Goal: Use online tool/utility: Utilize a website feature to perform a specific function

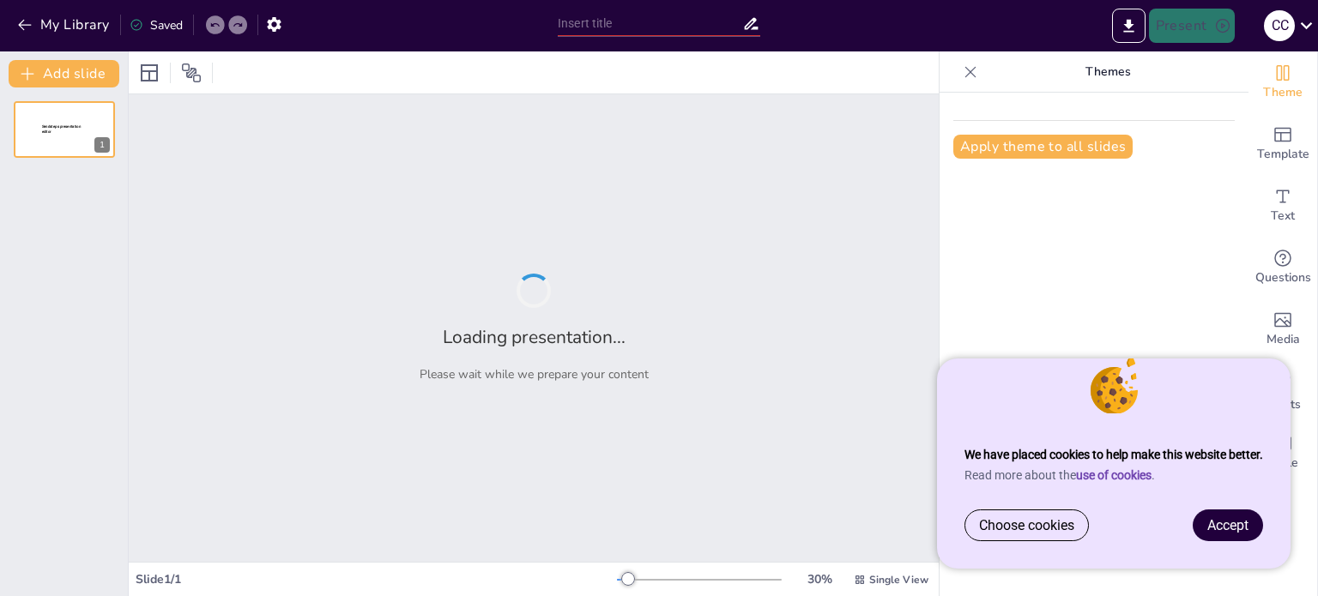
type input "Психологическая поддержка для релокантов: Преодоление трудностей адаптации"
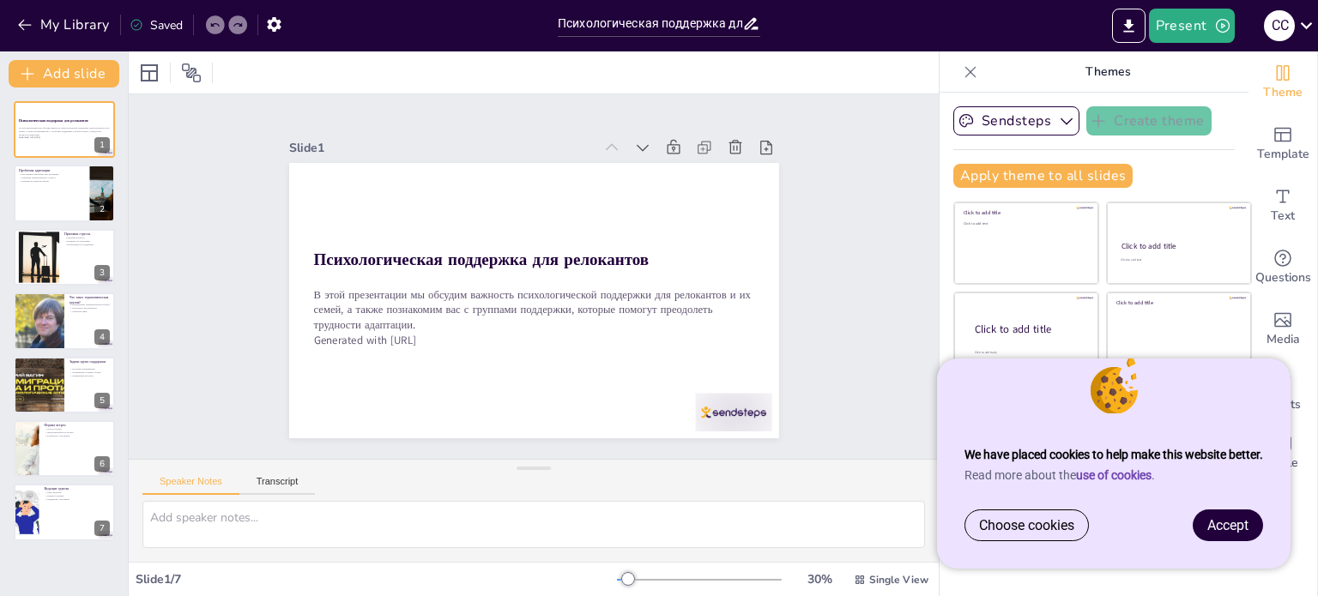
click at [1239, 525] on span "Accept" at bounding box center [1227, 525] width 41 height 16
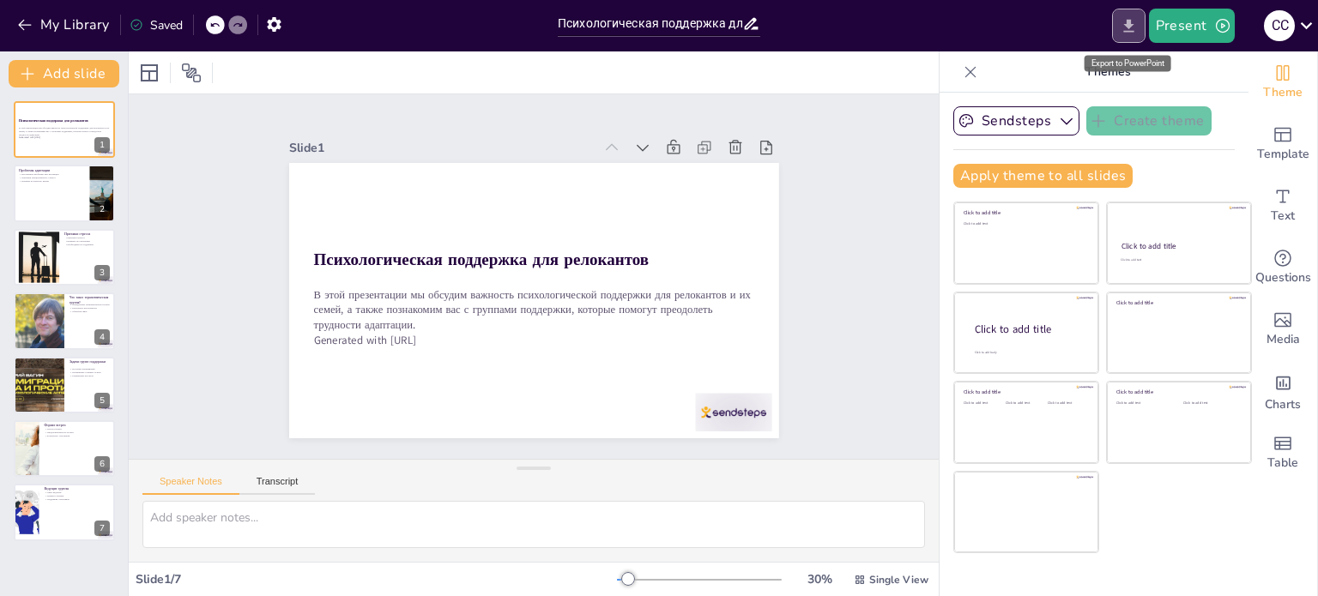
click at [1127, 25] on icon "Export to PowerPoint" at bounding box center [1128, 25] width 10 height 13
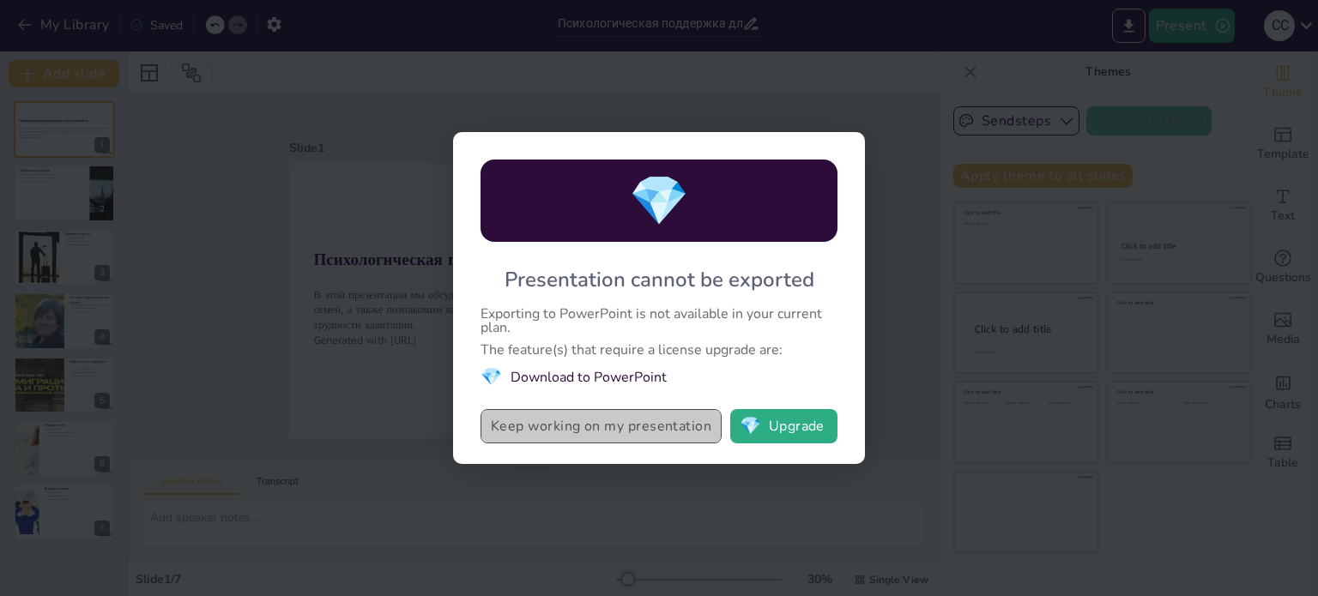
click at [655, 424] on button "Keep working on my presentation" at bounding box center [601, 426] width 241 height 34
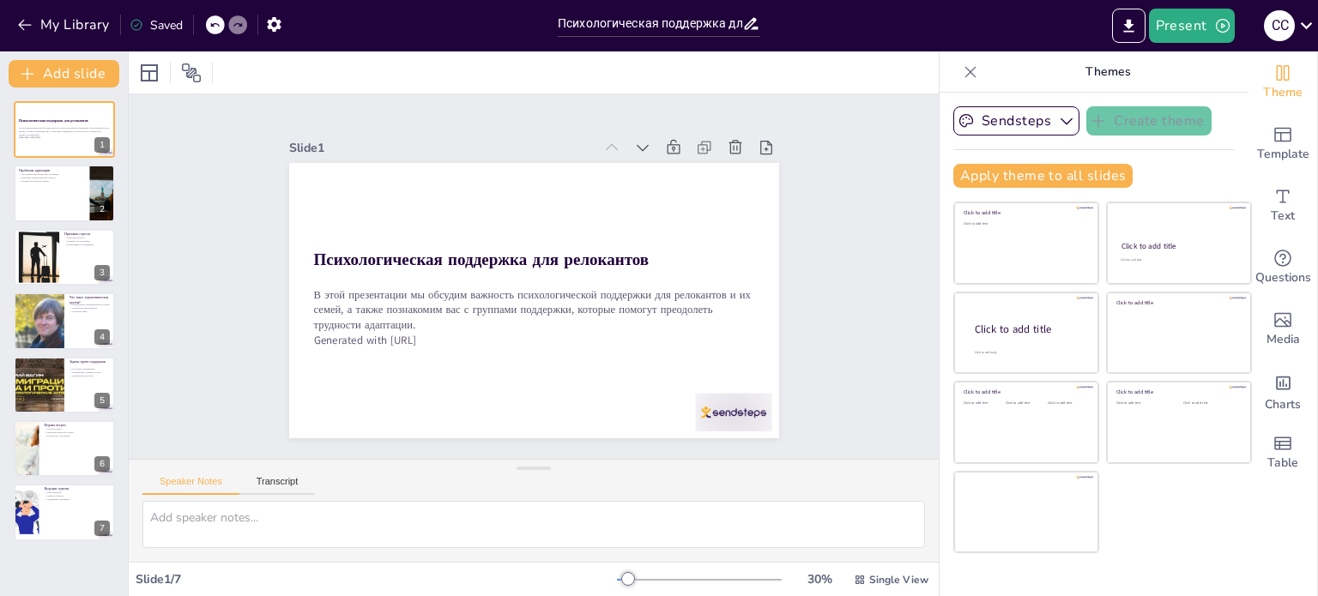
click at [1249, 539] on div "Theme Template Text Questions Media Charts Table" at bounding box center [1284, 323] width 70 height 545
click at [33, 256] on div at bounding box center [39, 257] width 78 height 52
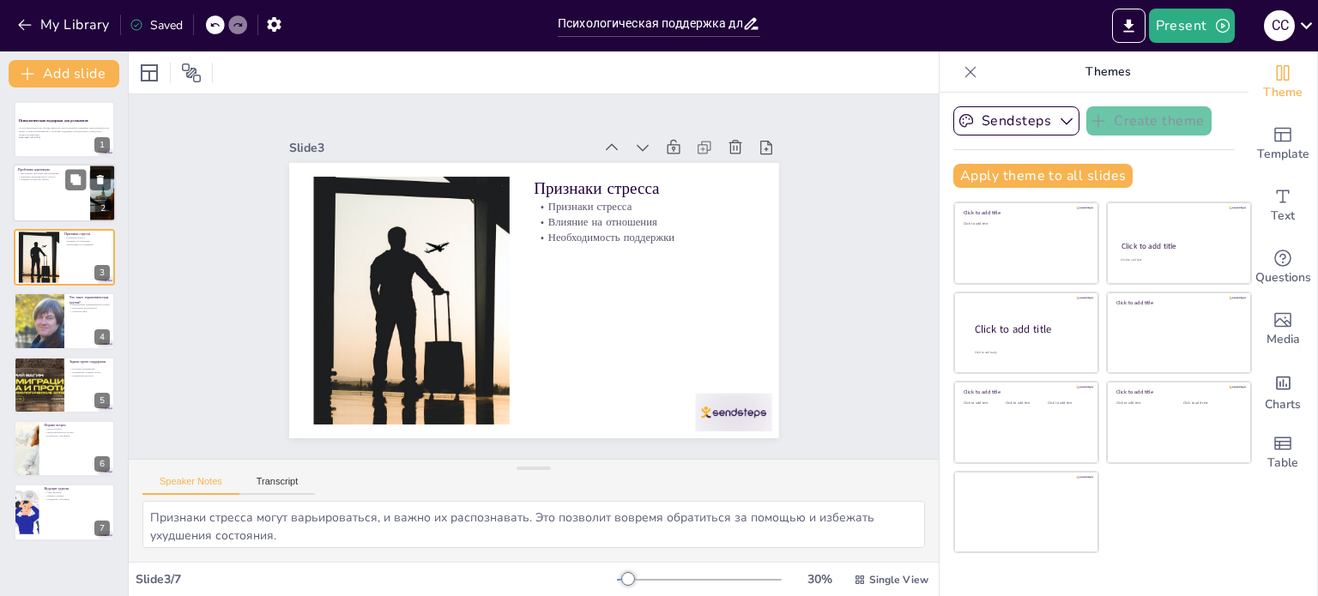
click at [22, 186] on div at bounding box center [64, 194] width 103 height 58
type textarea "Внутренние проблемы при релокации часто возникают из-за изменения привычной обс…"
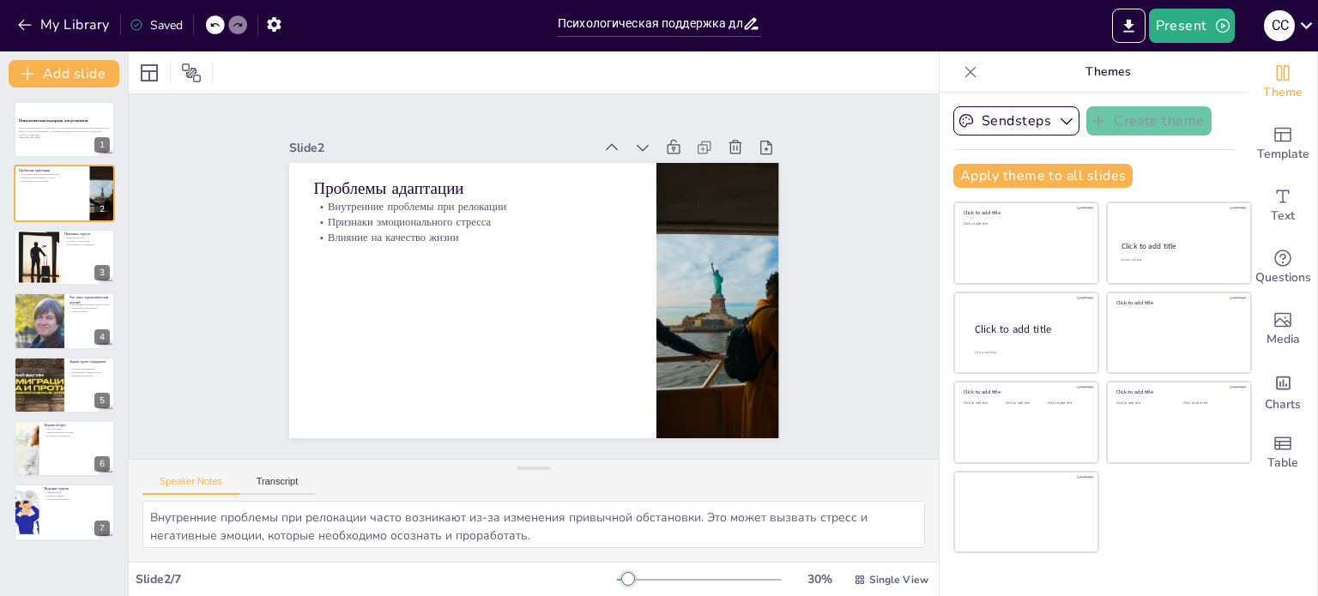
click at [962, 64] on icon at bounding box center [970, 72] width 17 height 17
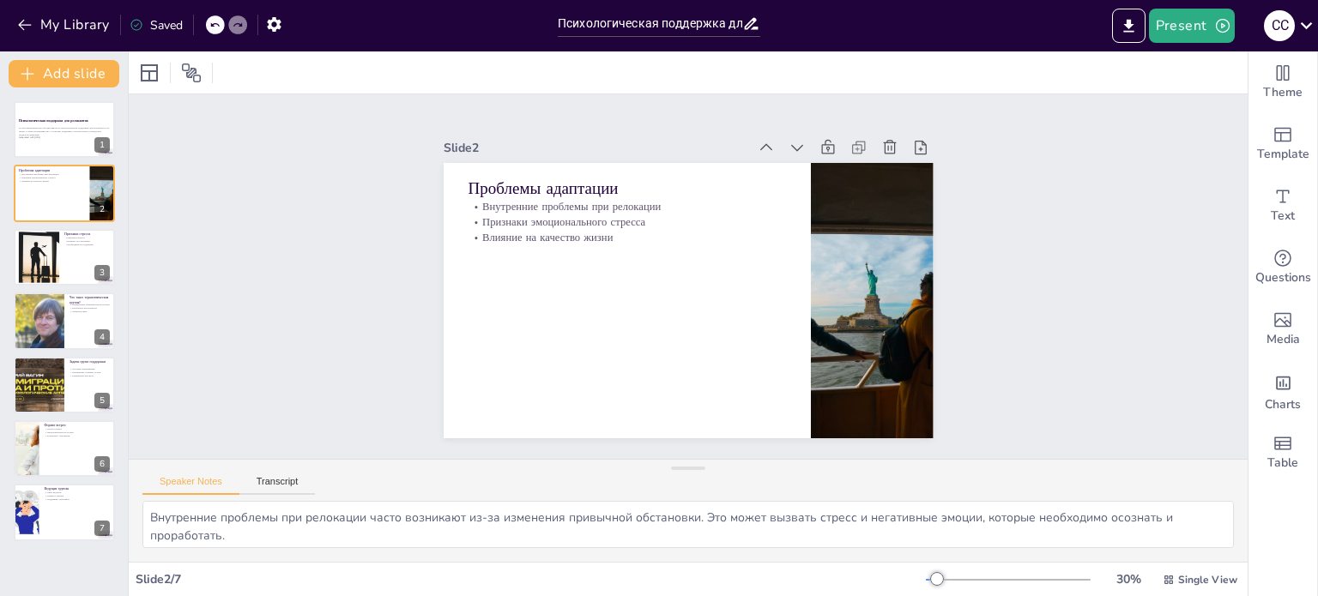
click at [1112, 279] on div "Slide 1 Психологическая поддержка для релокантов В этой презентации мы обсудим …" at bounding box center [687, 277] width 1151 height 480
click at [1223, 25] on icon "button" at bounding box center [1223, 26] width 14 height 14
click at [1075, 275] on div at bounding box center [659, 298] width 1318 height 596
click at [1130, 22] on icon "Export to PowerPoint" at bounding box center [1128, 25] width 10 height 13
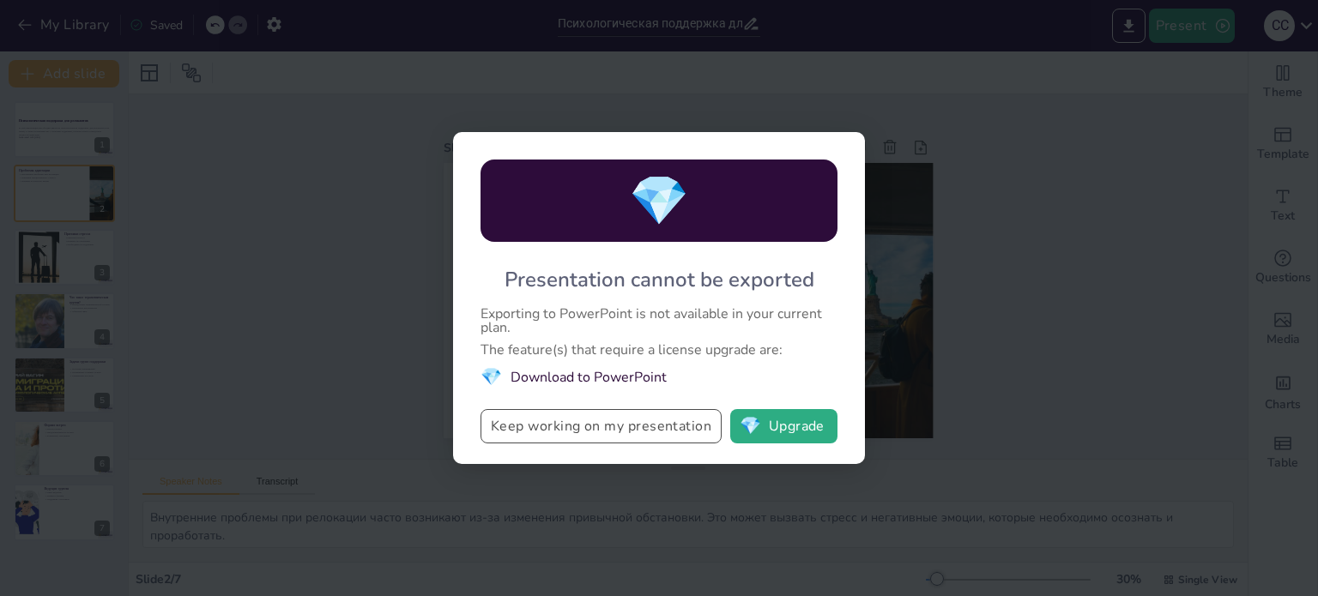
click at [656, 432] on button "Keep working on my presentation" at bounding box center [601, 426] width 241 height 34
